Goal: Task Accomplishment & Management: Manage account settings

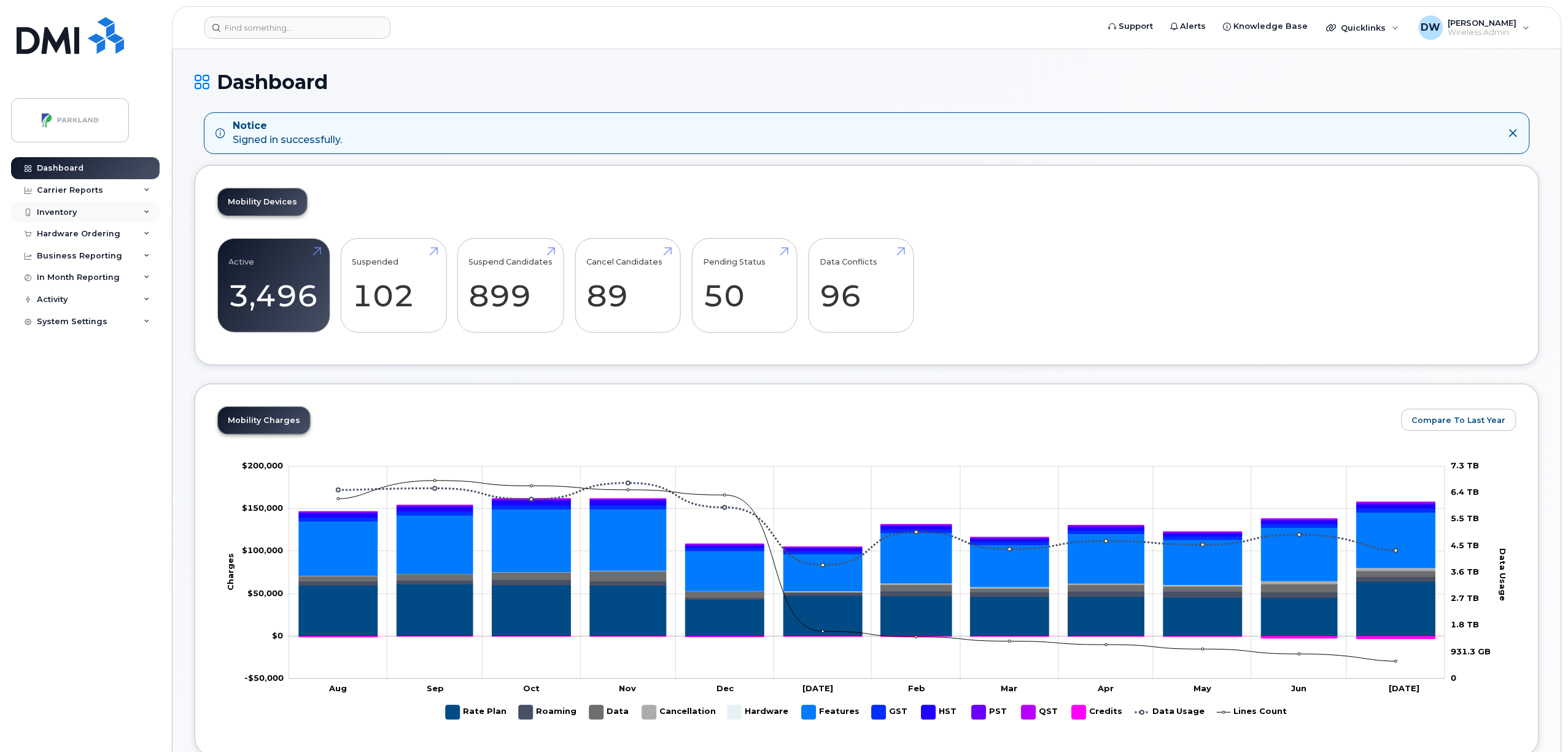
click at [72, 216] on div "Inventory" at bounding box center [57, 213] width 40 height 10
click at [88, 236] on div "Mobility Devices" at bounding box center [78, 233] width 70 height 11
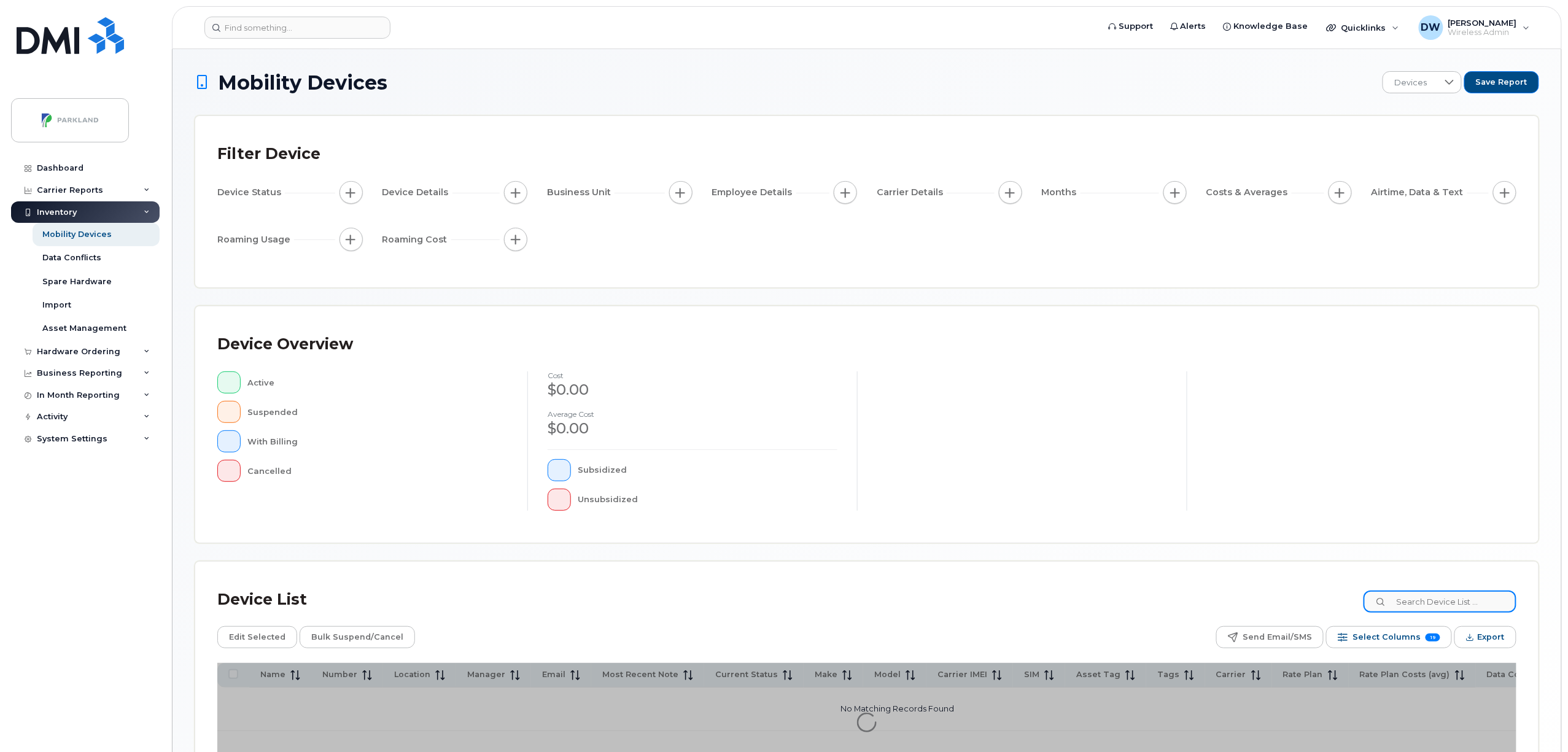
click at [1402, 600] on input at bounding box center [1440, 601] width 153 height 22
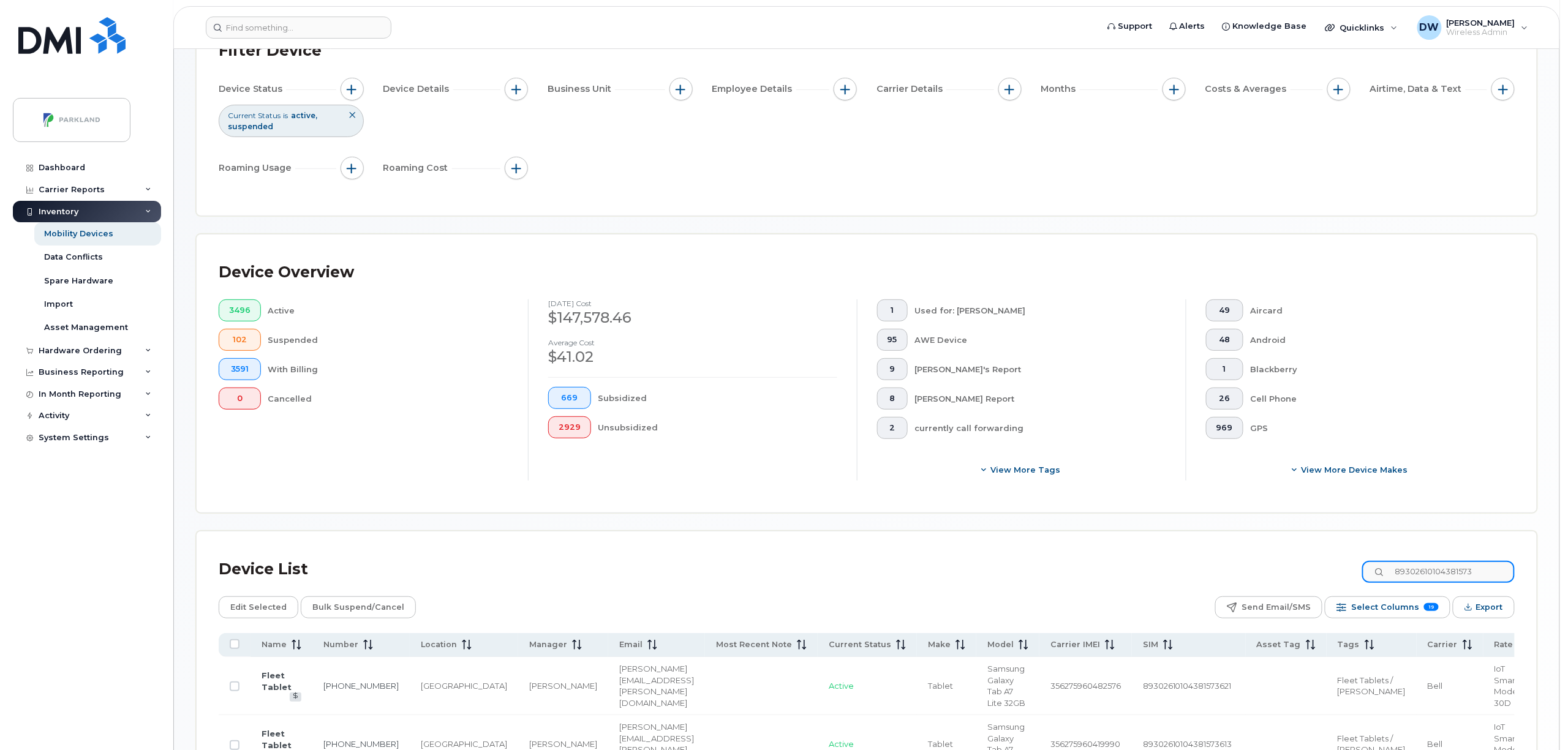
scroll to position [104, 0]
drag, startPoint x: 1566, startPoint y: 120, endPoint x: 1252, endPoint y: 579, distance: 556.1
click at [1252, 579] on div "Device List 89302610104381573" at bounding box center [864, 568] width 1295 height 32
click at [1493, 571] on input "89302610104381573" at bounding box center [1436, 571] width 153 height 22
type input "89302610104381573639"
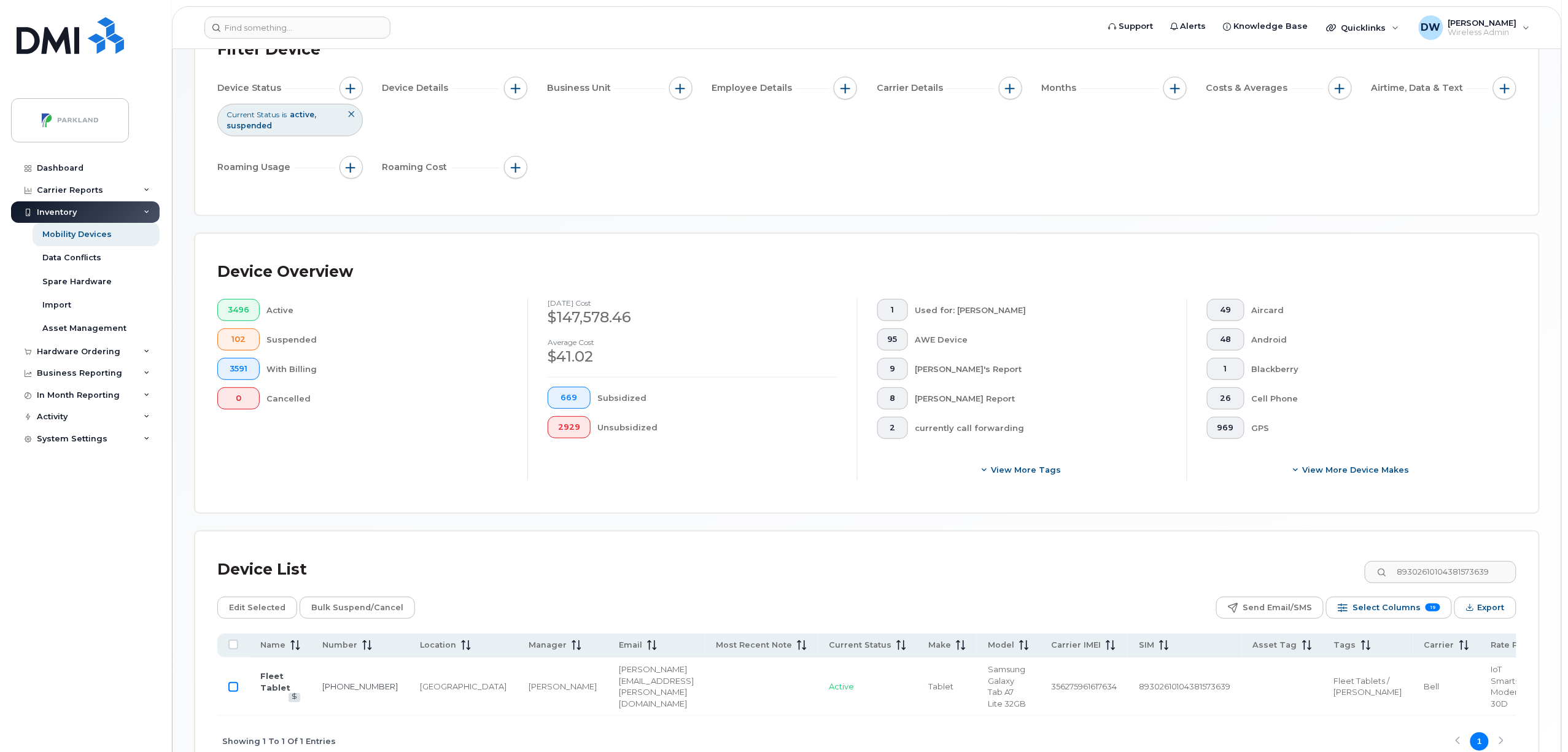
click at [233, 687] on input "Row Unselected" at bounding box center [234, 686] width 10 height 10
checkbox input "true"
click at [354, 609] on span "Bulk Suspend/Cancel" at bounding box center [357, 607] width 92 height 19
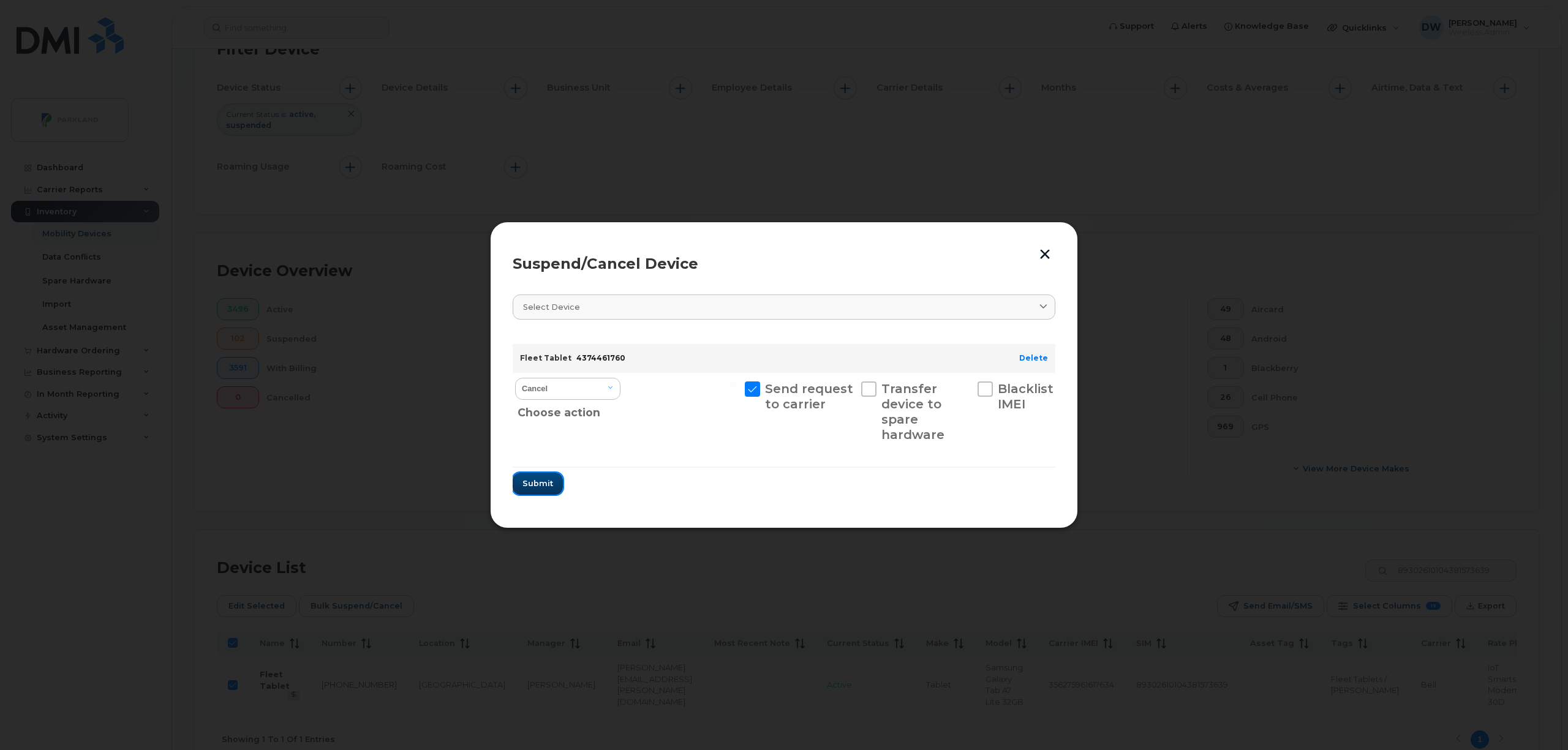
click at [542, 481] on span "Submit" at bounding box center [537, 483] width 31 height 12
